Goal: Task Accomplishment & Management: Use online tool/utility

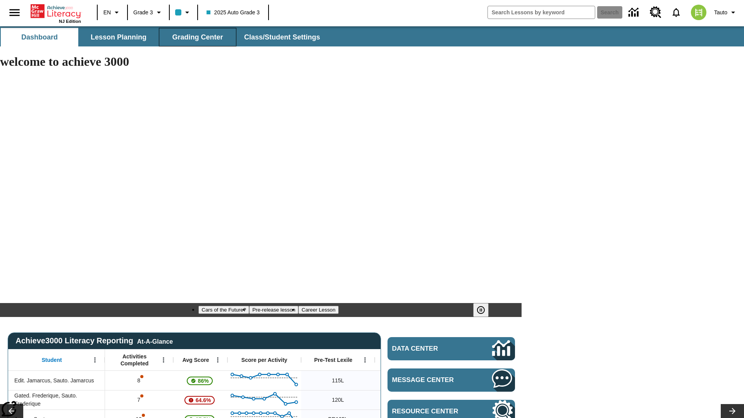
click at [198, 37] on span "Grading Center" at bounding box center [197, 37] width 51 height 9
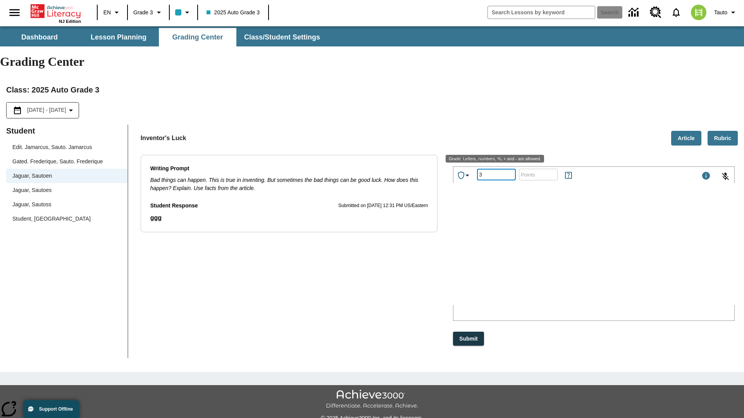
type input "3"
type input "10"
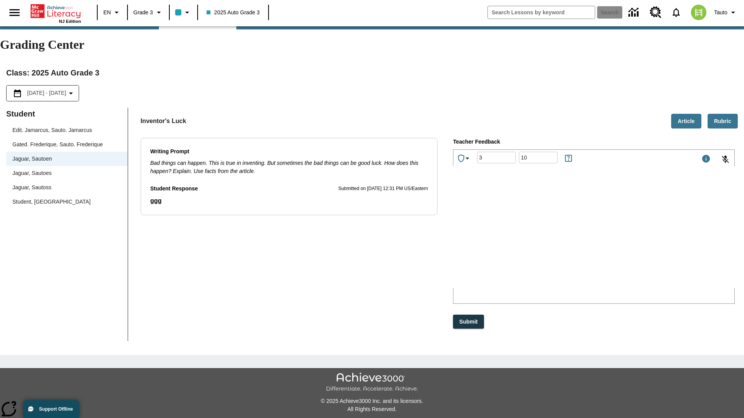
click at [566, 238] on p "Type your response here." at bounding box center [511, 237] width 110 height 7
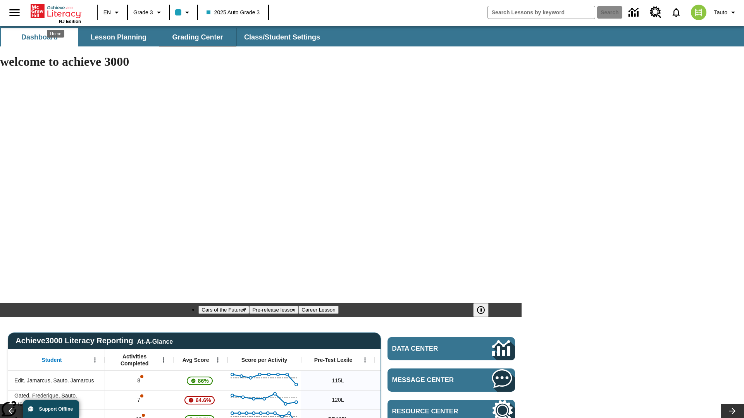
click at [198, 37] on span "Grading Center" at bounding box center [197, 37] width 51 height 9
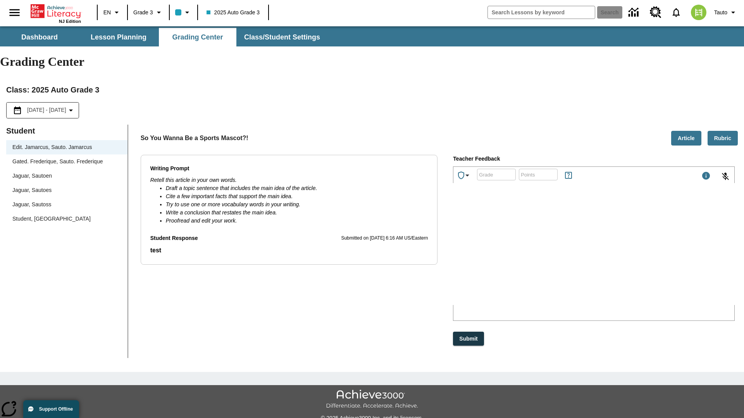
click at [67, 172] on div "Jaguar, Sautoen" at bounding box center [66, 176] width 109 height 8
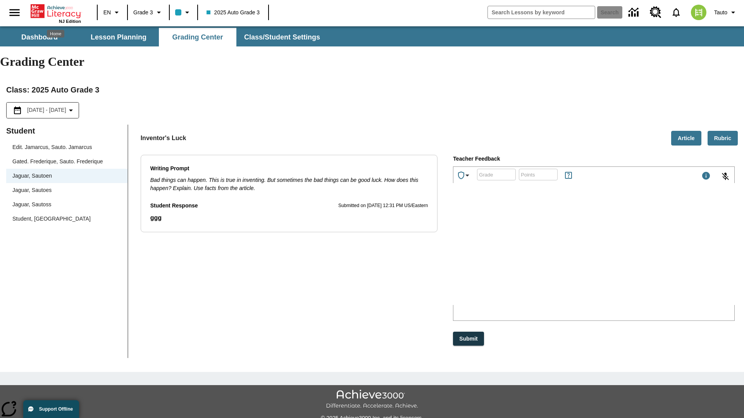
click at [566, 255] on p "jXuzR" at bounding box center [511, 254] width 110 height 7
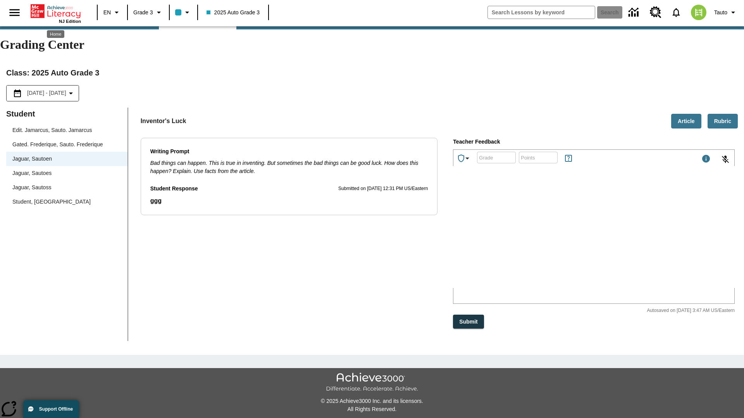
click at [566, 238] on p "PLLBRK" at bounding box center [511, 237] width 110 height 7
